Goal: Book appointment/travel/reservation

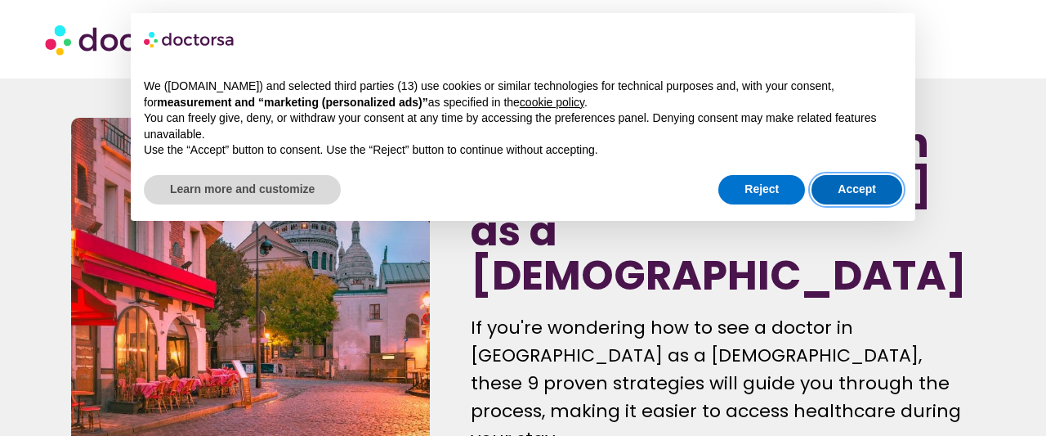
click at [887, 186] on button "Accept" at bounding box center [856, 189] width 91 height 29
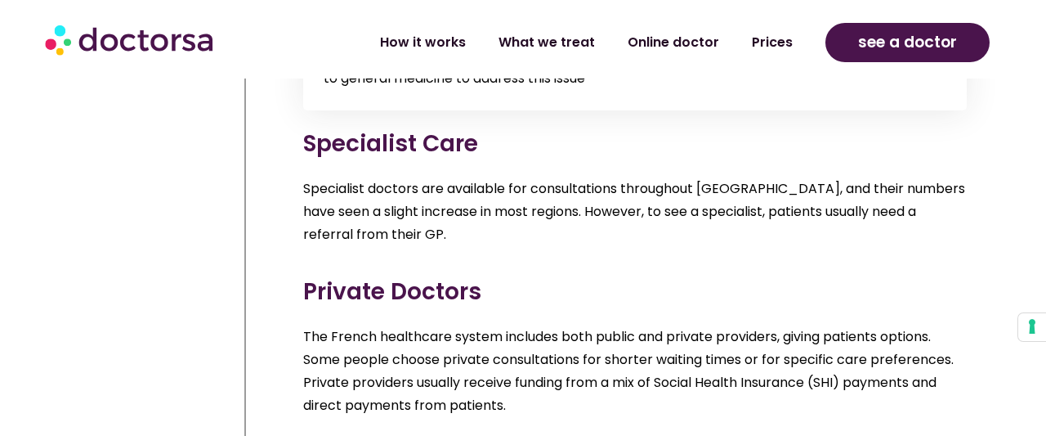
scroll to position [2380, 0]
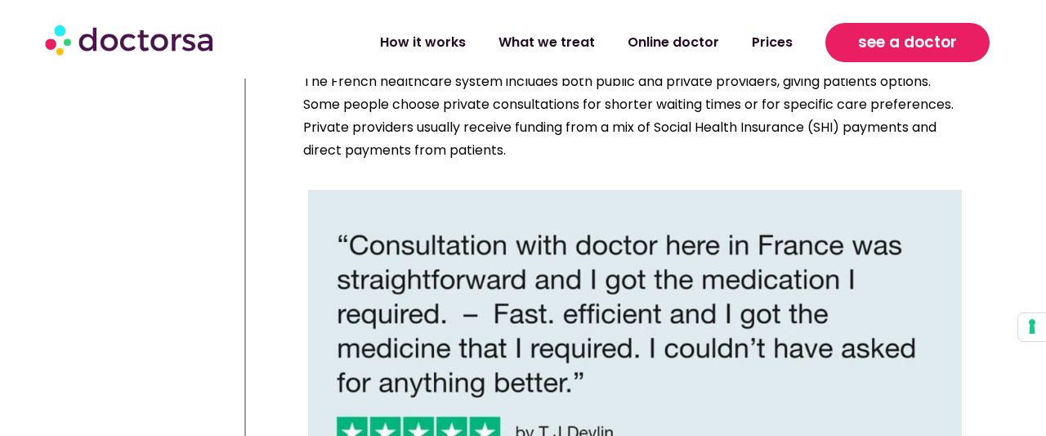
click at [870, 56] on link "see a doctor" at bounding box center [907, 42] width 164 height 39
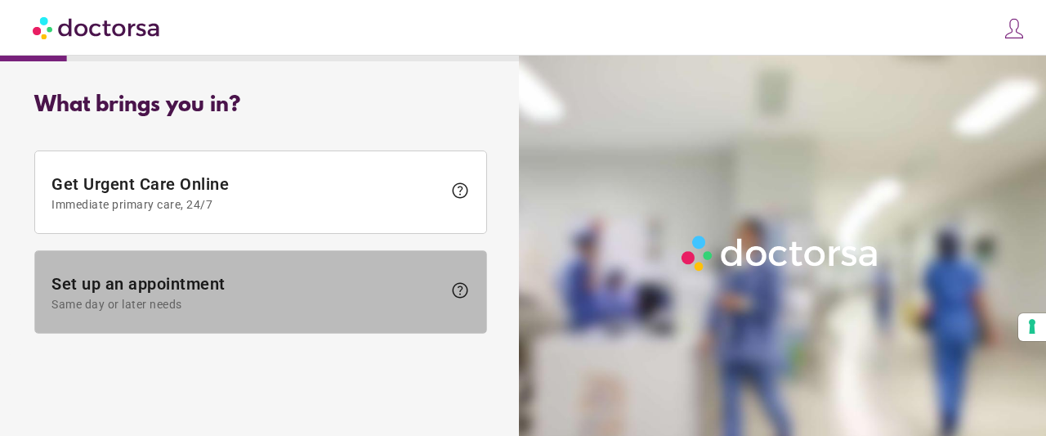
click at [69, 277] on span "Set up an appointment Same day or later needs" at bounding box center [246, 292] width 391 height 37
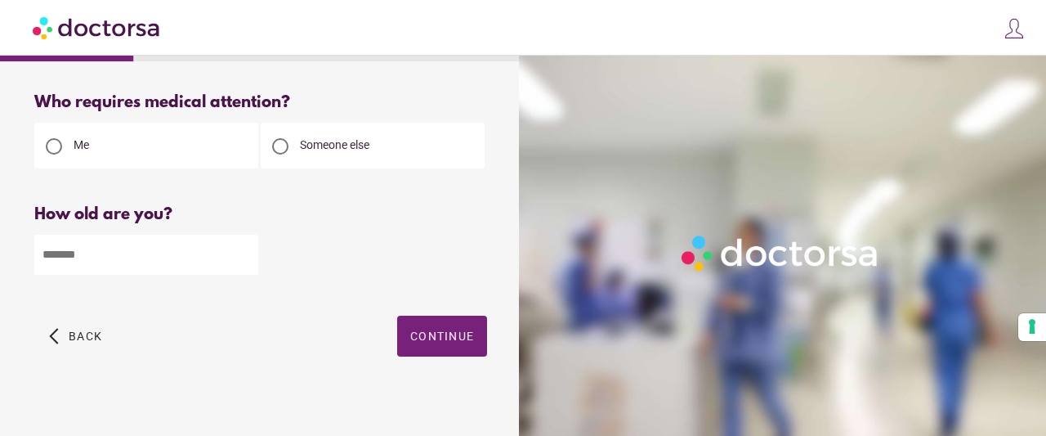
click at [84, 273] on input "number" at bounding box center [146, 255] width 224 height 40
type input "**"
click at [435, 319] on span "button" at bounding box center [442, 335] width 90 height 41
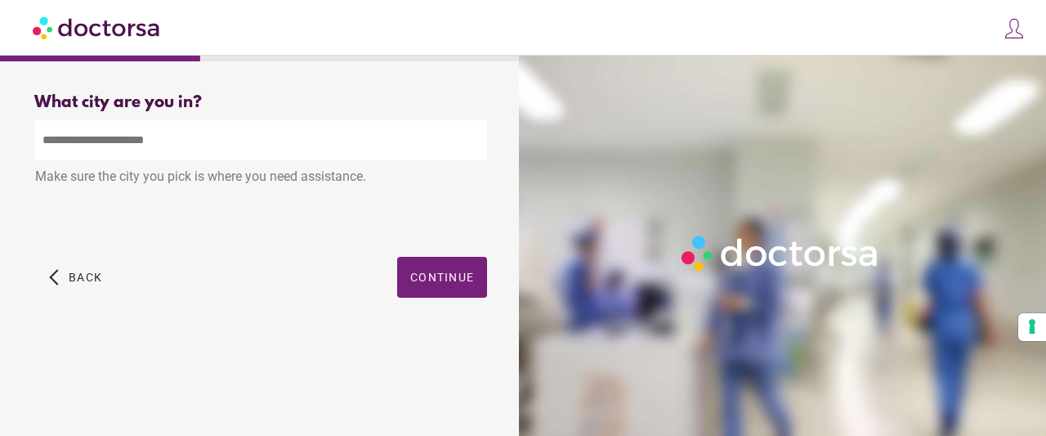
click at [171, 145] on input "text" at bounding box center [260, 140] width 453 height 40
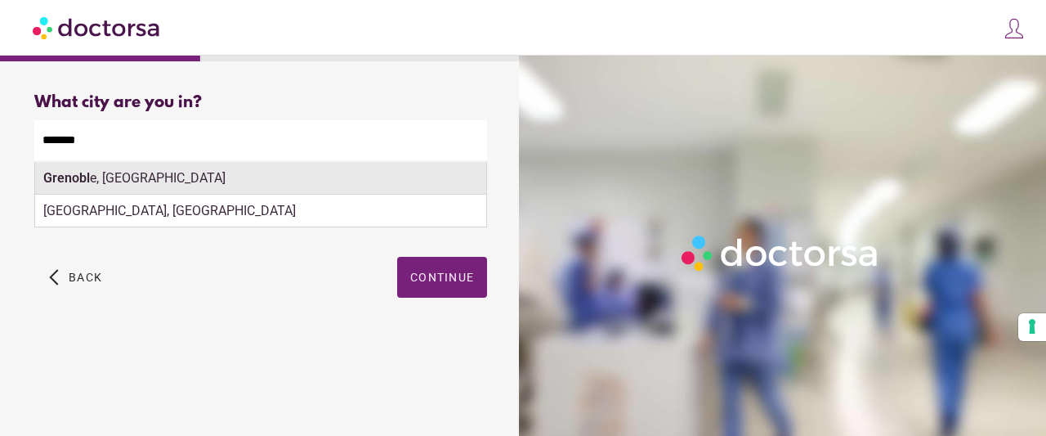
click at [163, 174] on div "Grenobl e, [GEOGRAPHIC_DATA]" at bounding box center [260, 178] width 451 height 33
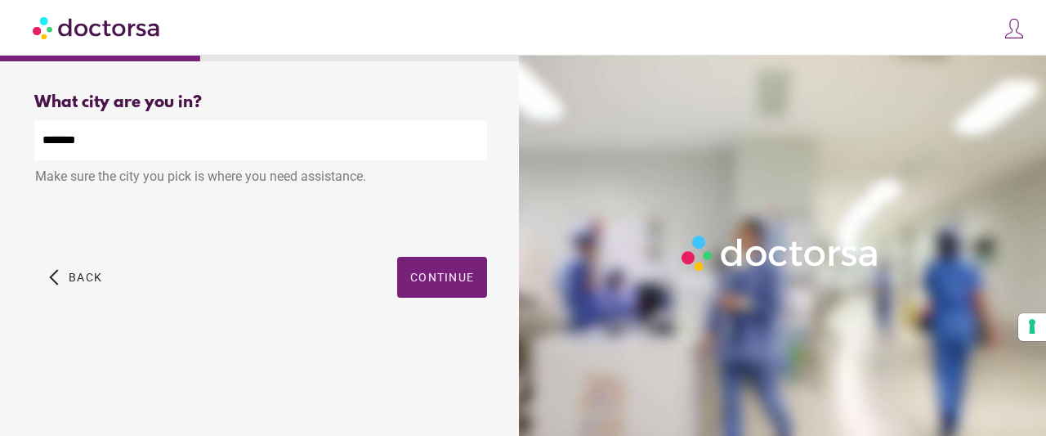
type input "**********"
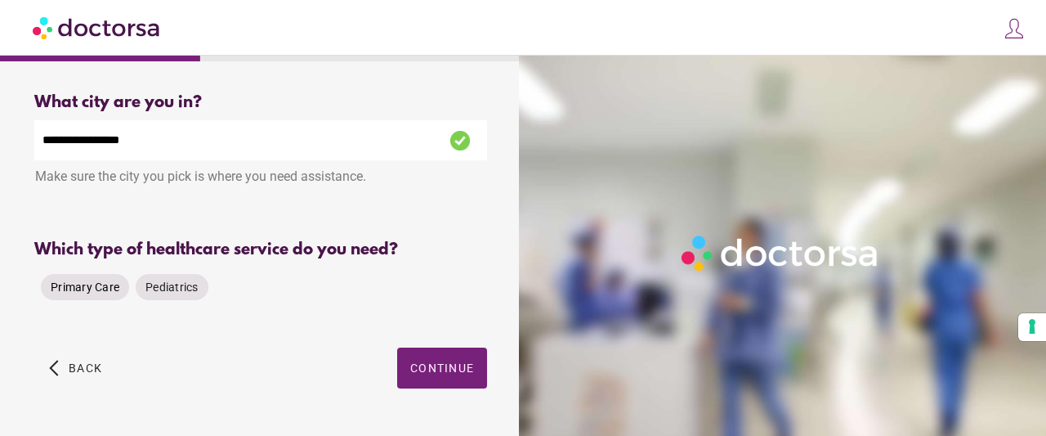
click at [69, 290] on span "Primary Care" at bounding box center [85, 286] width 69 height 13
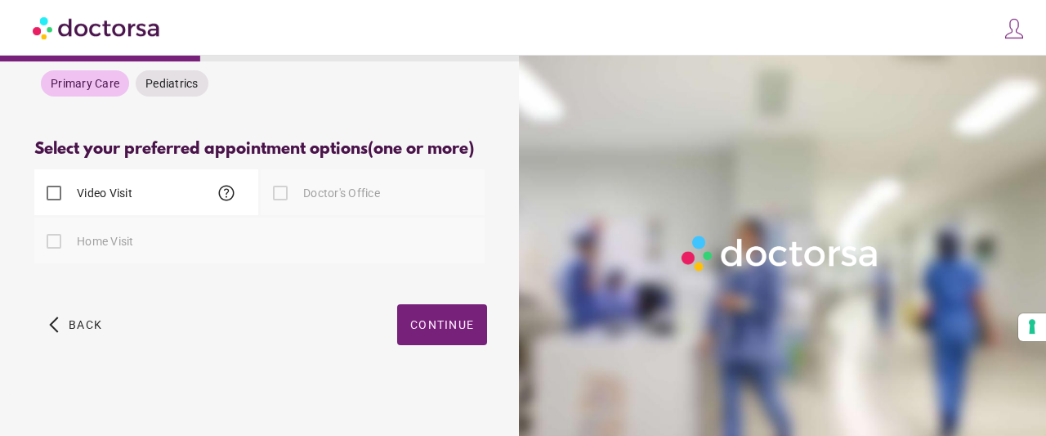
scroll to position [226, 0]
click at [226, 193] on span "help" at bounding box center [227, 193] width 20 height 20
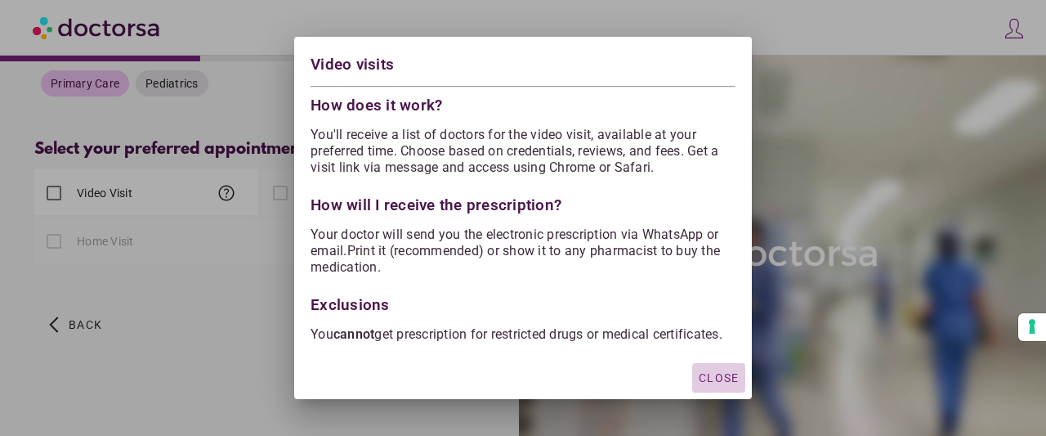
click at [718, 378] on div "button" at bounding box center [718, 377] width 53 height 29
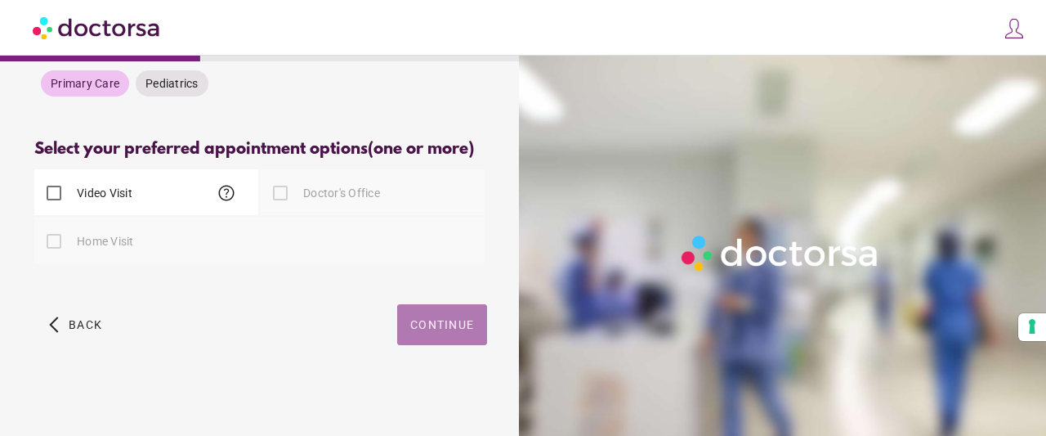
click at [448, 336] on span "button" at bounding box center [442, 324] width 90 height 41
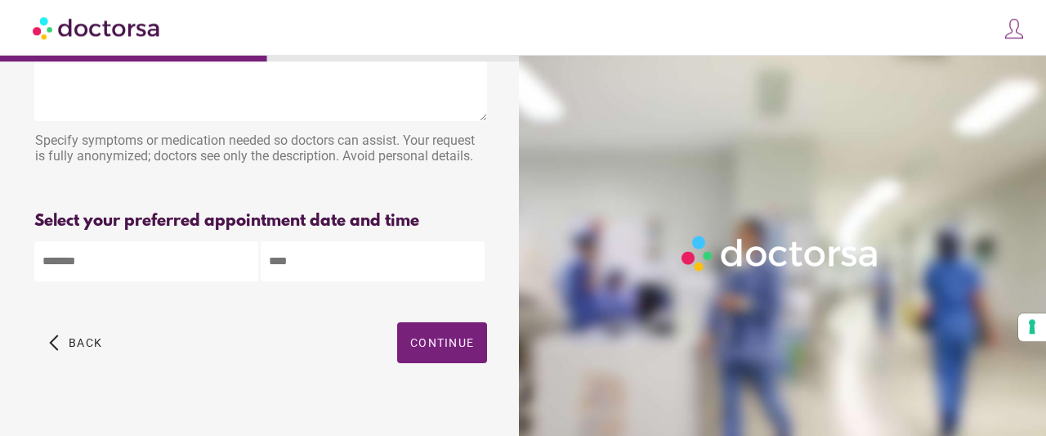
scroll to position [141, 0]
